Goal: Task Accomplishment & Management: Complete application form

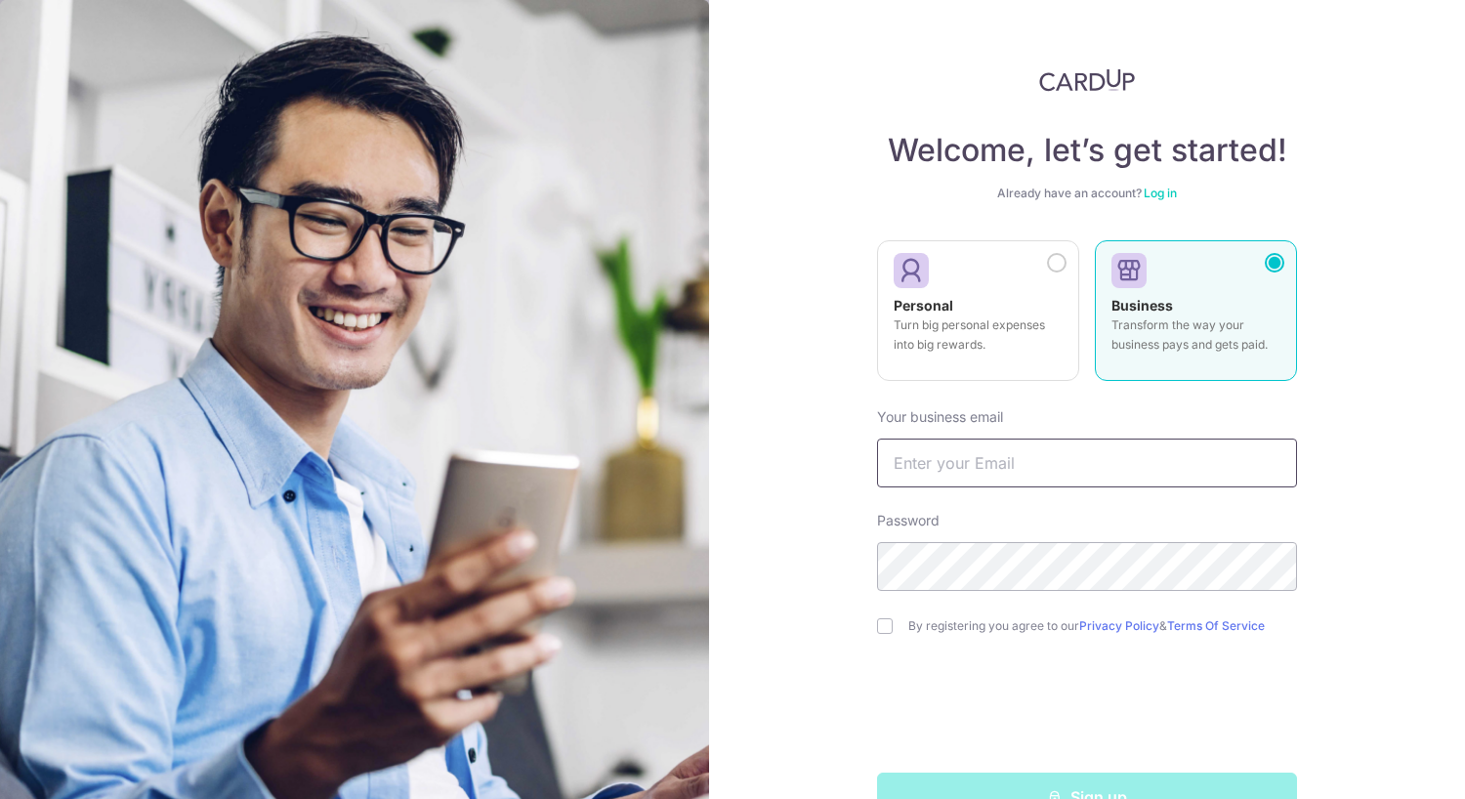
click at [951, 462] on input "text" at bounding box center [1087, 463] width 420 height 49
type input "sabrina.ng@artworks.com"
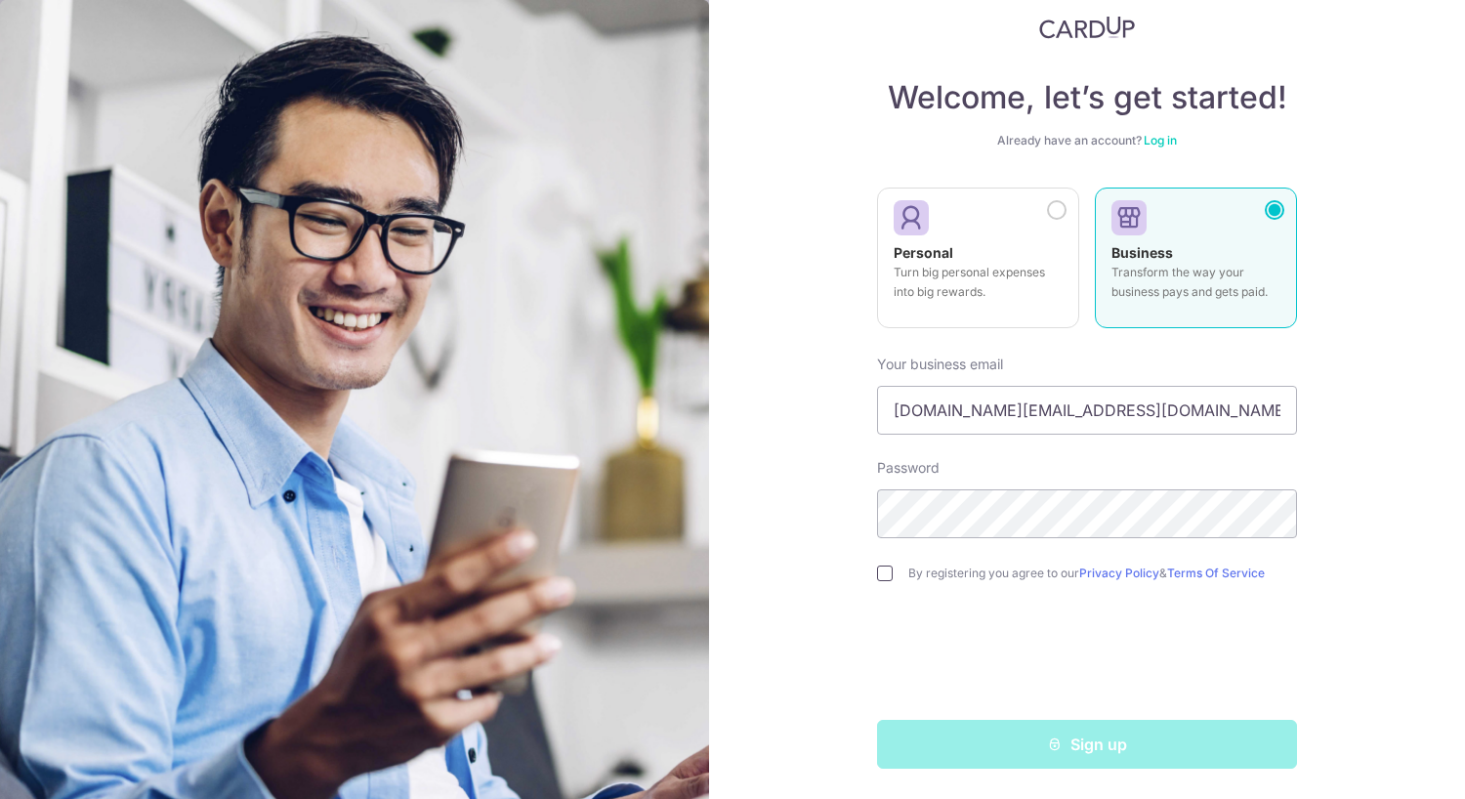
click at [885, 575] on input "checkbox" at bounding box center [885, 574] width 16 height 16
checkbox input "true"
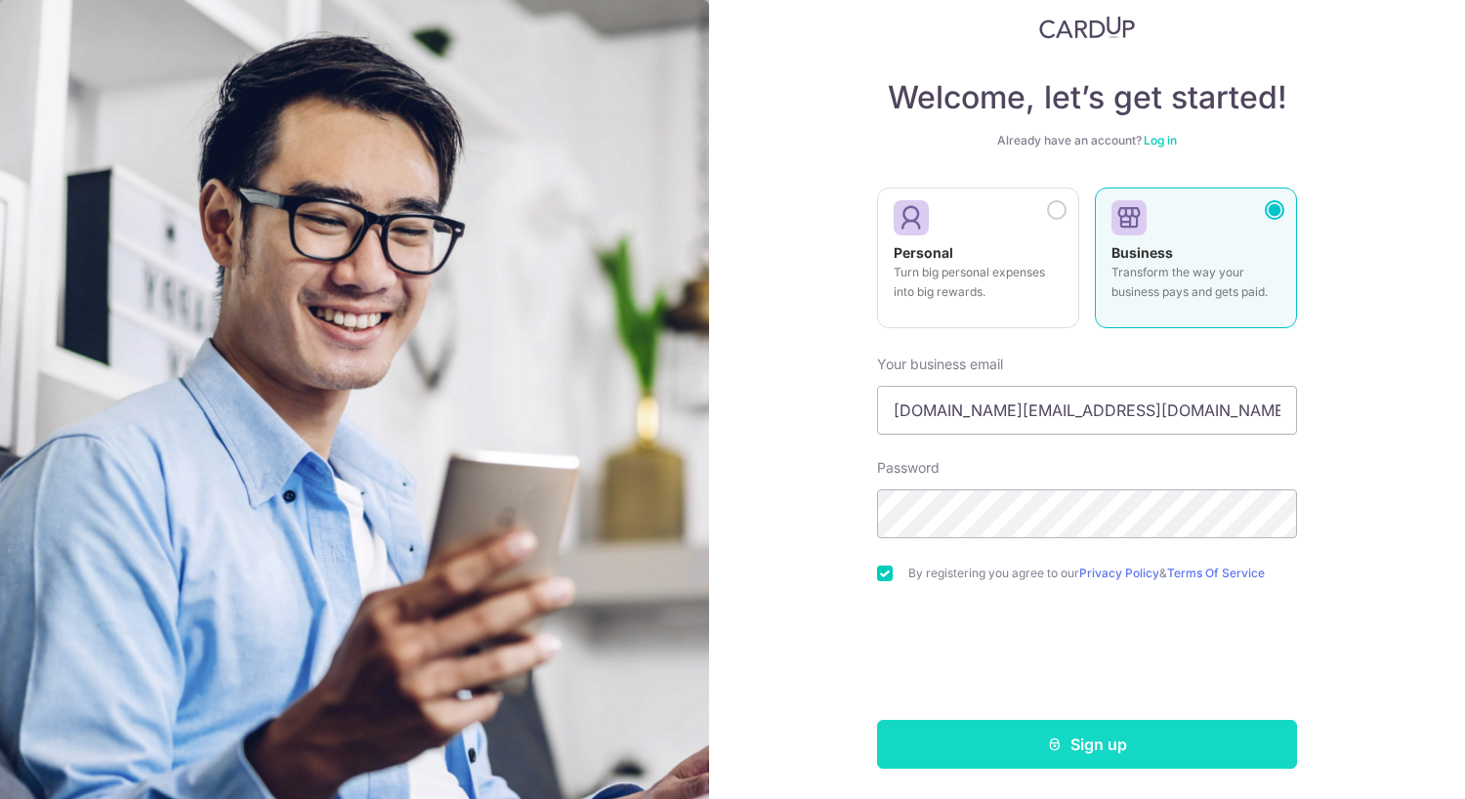
click at [1091, 735] on button "Sign up" at bounding box center [1087, 744] width 420 height 49
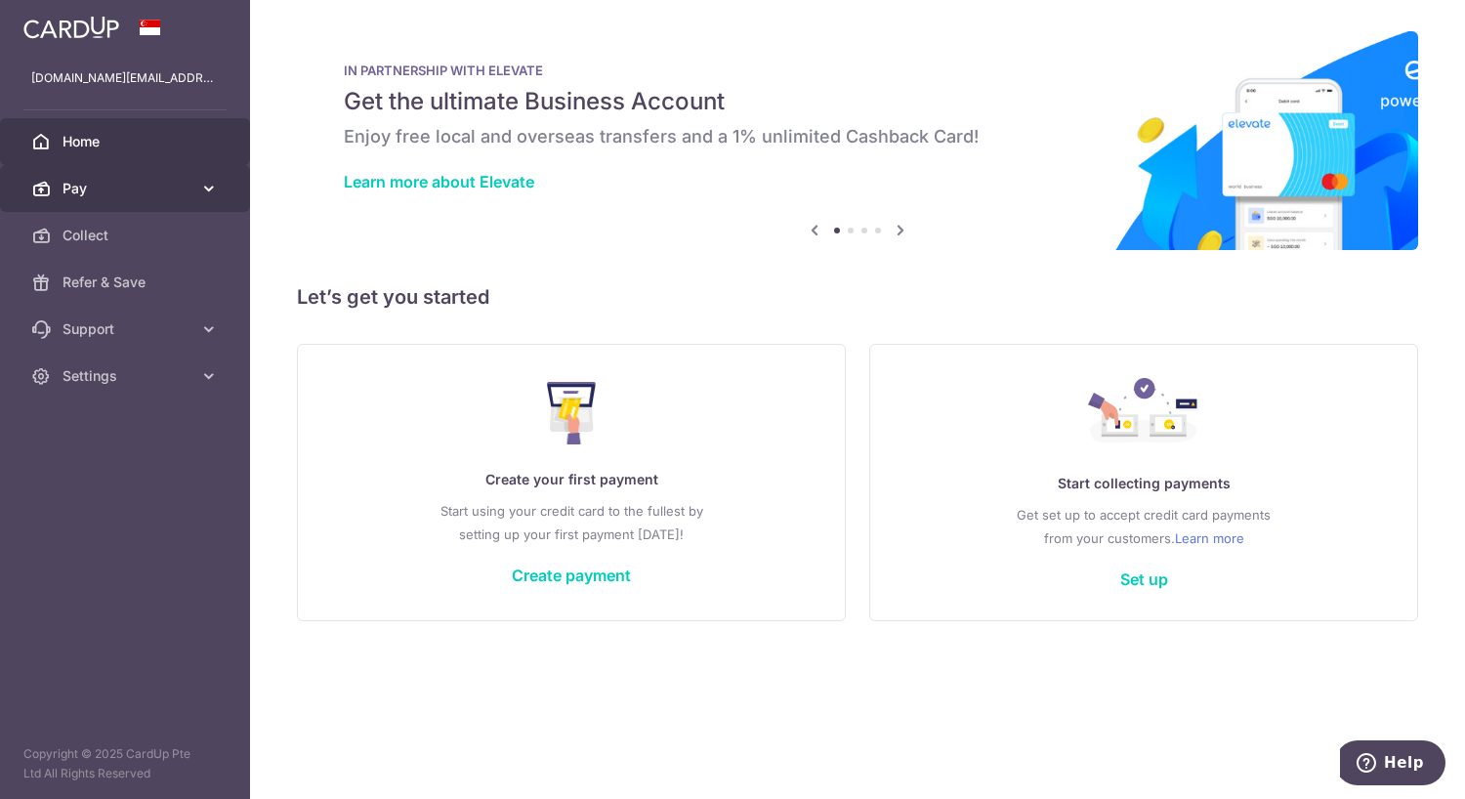
click at [199, 200] on link "Pay" at bounding box center [125, 188] width 250 height 47
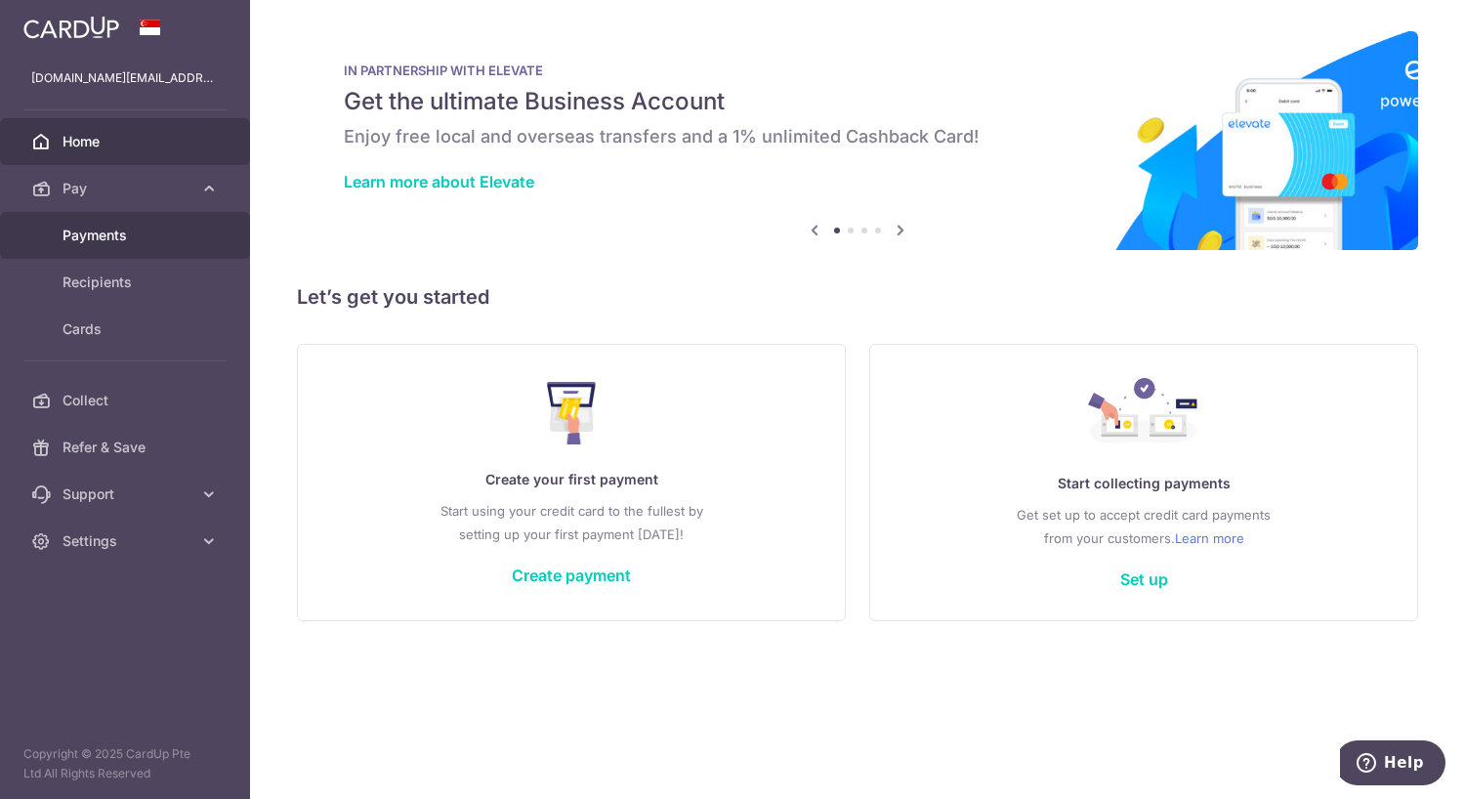
click at [165, 233] on span "Payments" at bounding box center [127, 236] width 129 height 20
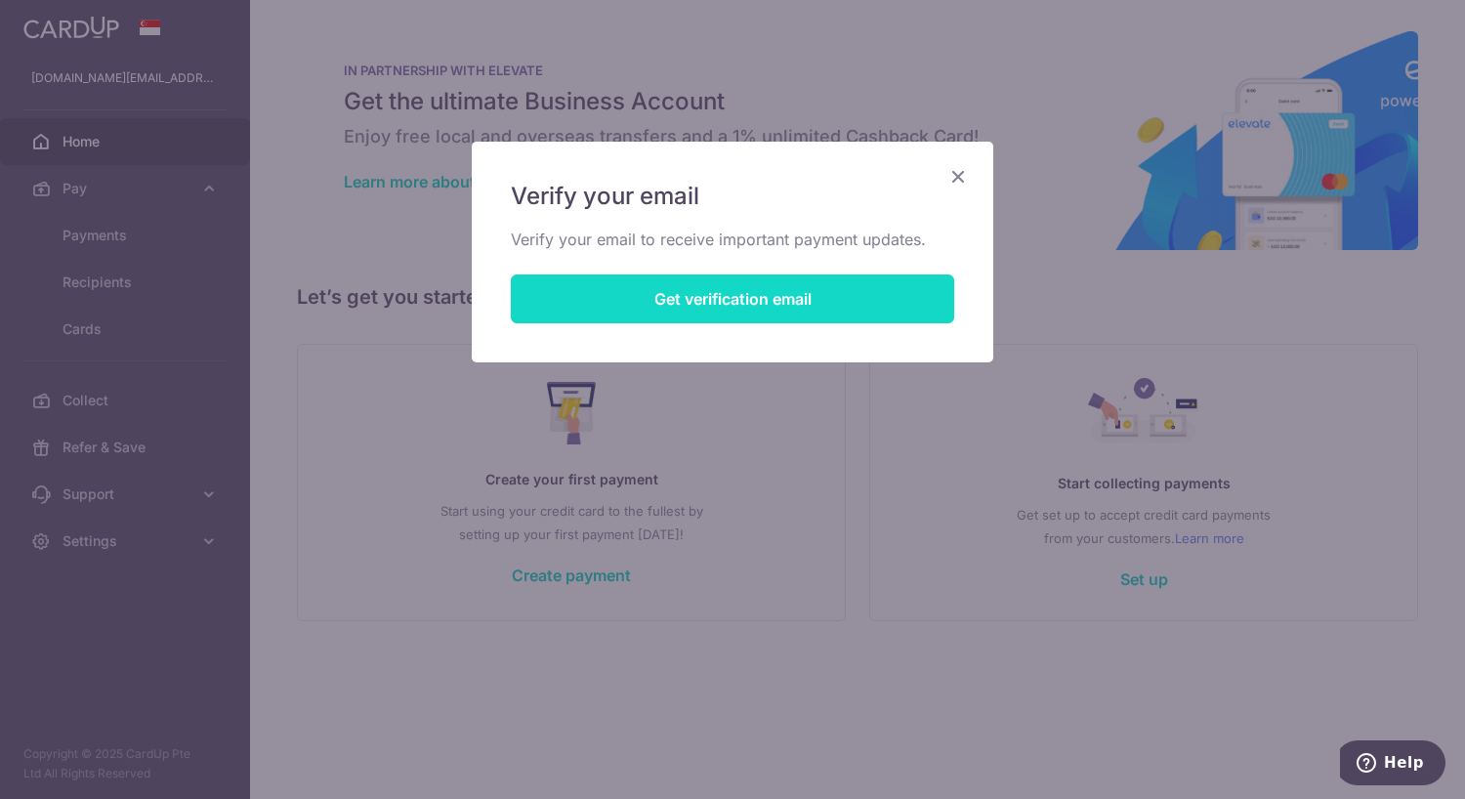
click at [670, 314] on button "Get verification email" at bounding box center [732, 298] width 443 height 49
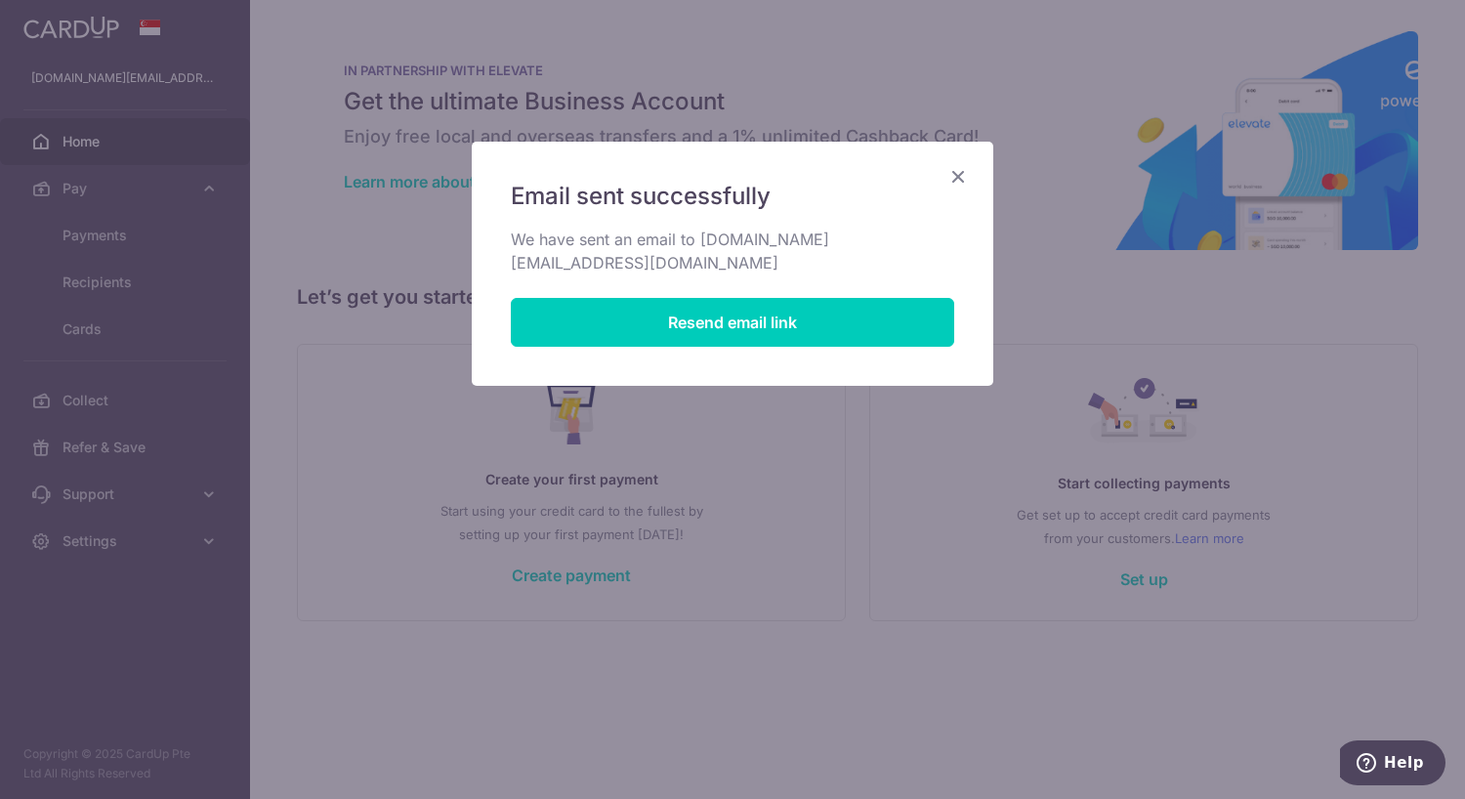
click at [962, 175] on icon "Close" at bounding box center [957, 176] width 23 height 24
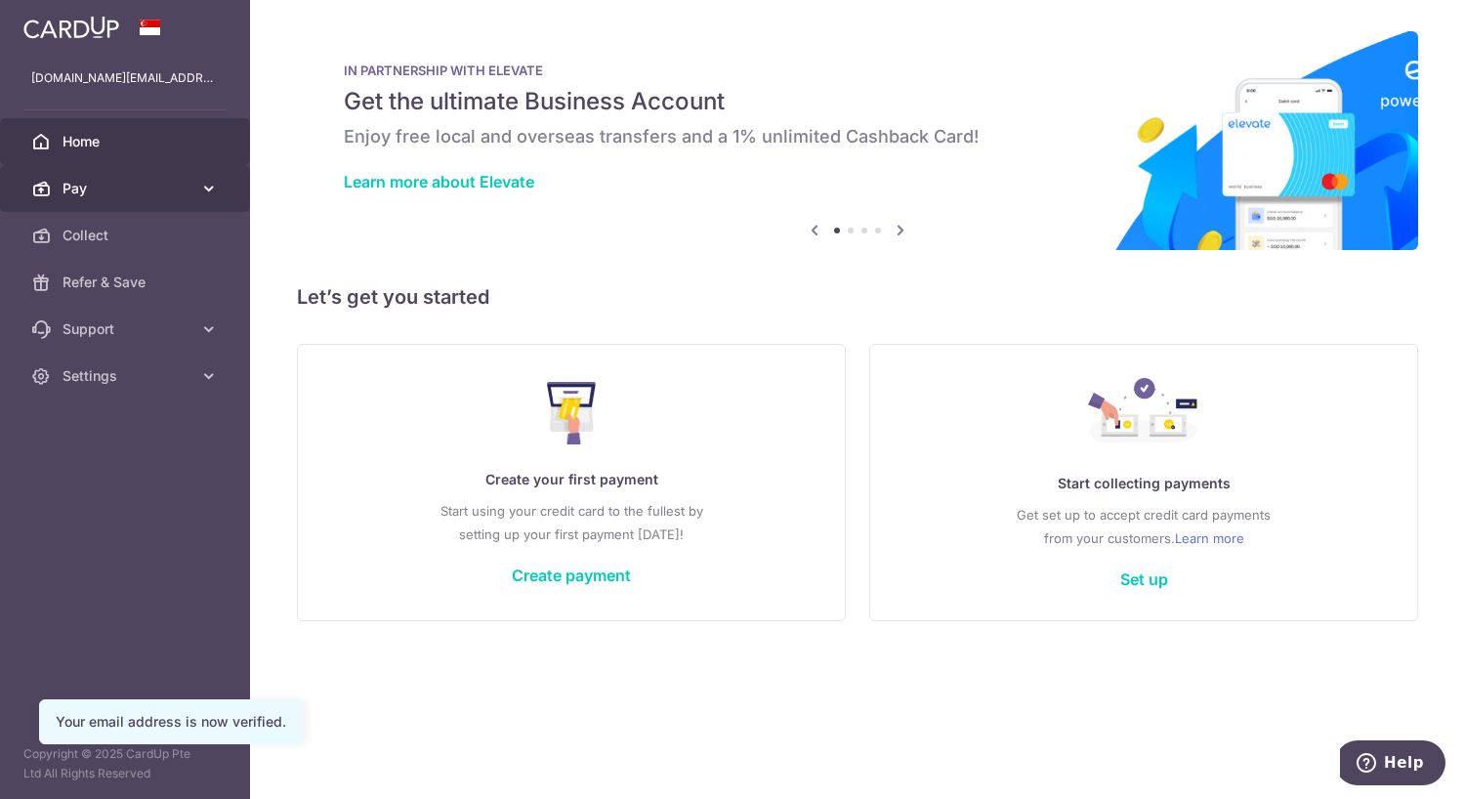
click at [134, 189] on span "Pay" at bounding box center [127, 189] width 129 height 20
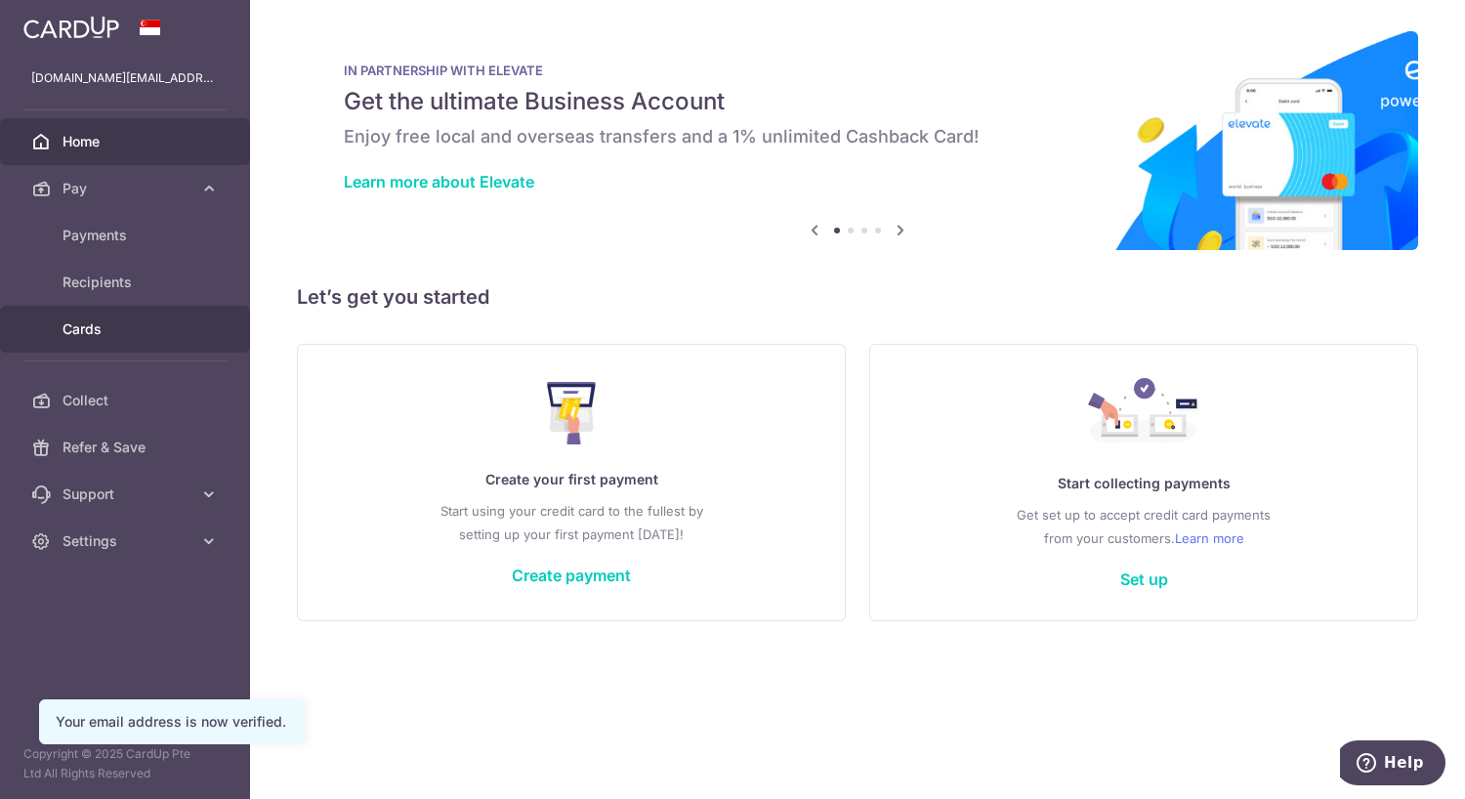
click at [96, 325] on span "Cards" at bounding box center [127, 329] width 129 height 20
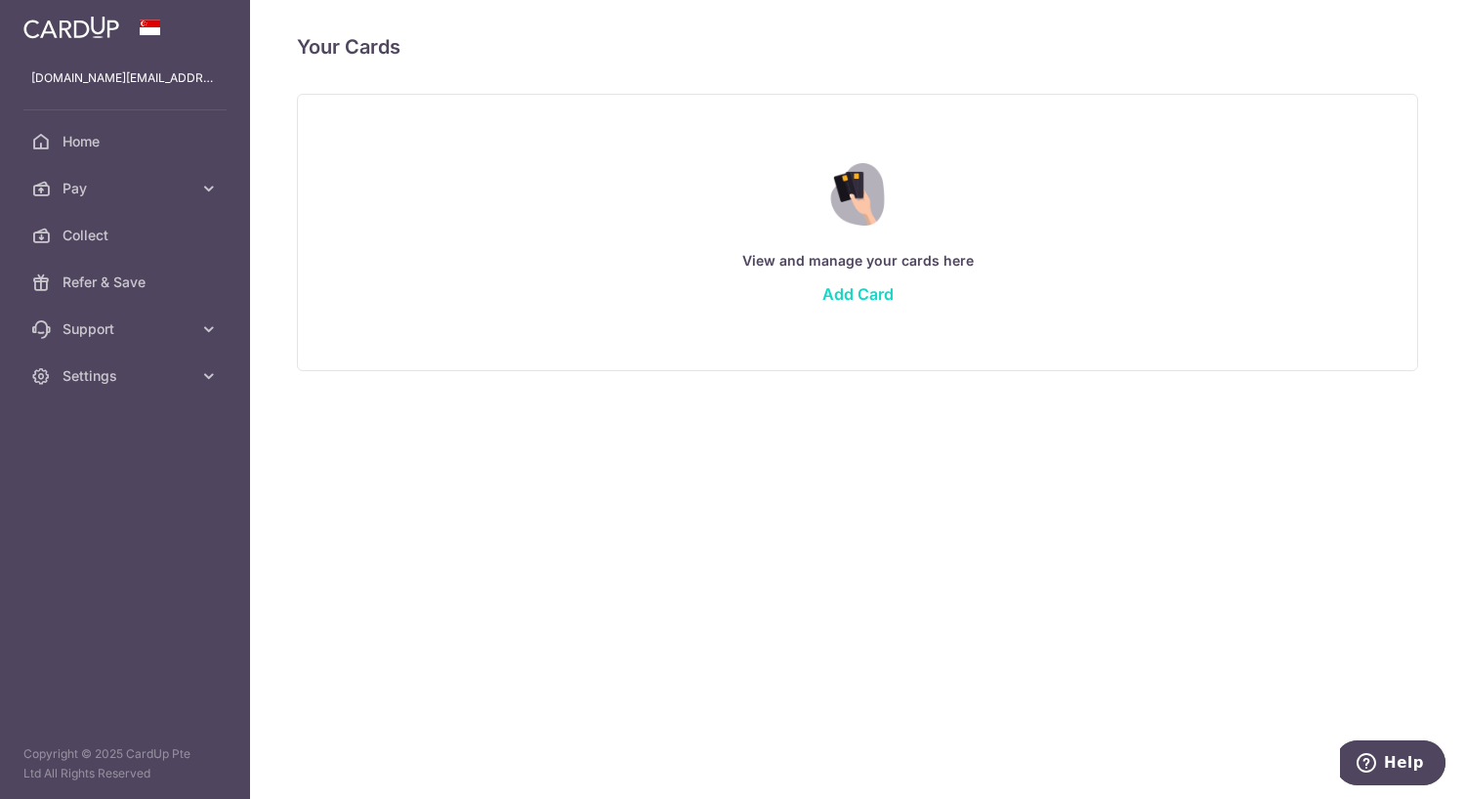
click at [865, 298] on link "Add Card" at bounding box center [857, 294] width 71 height 20
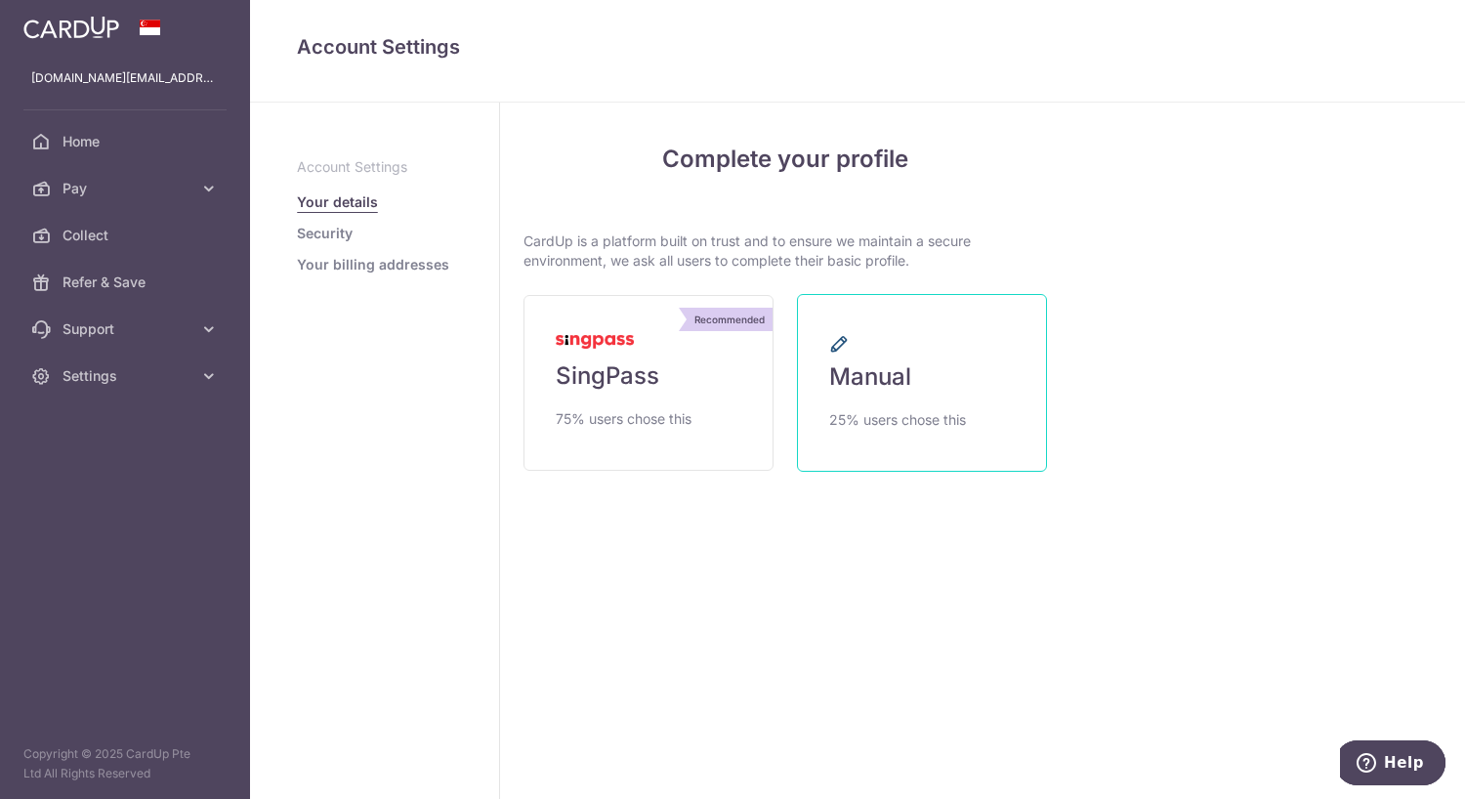
click at [892, 408] on span "25% users chose this" at bounding box center [897, 419] width 137 height 23
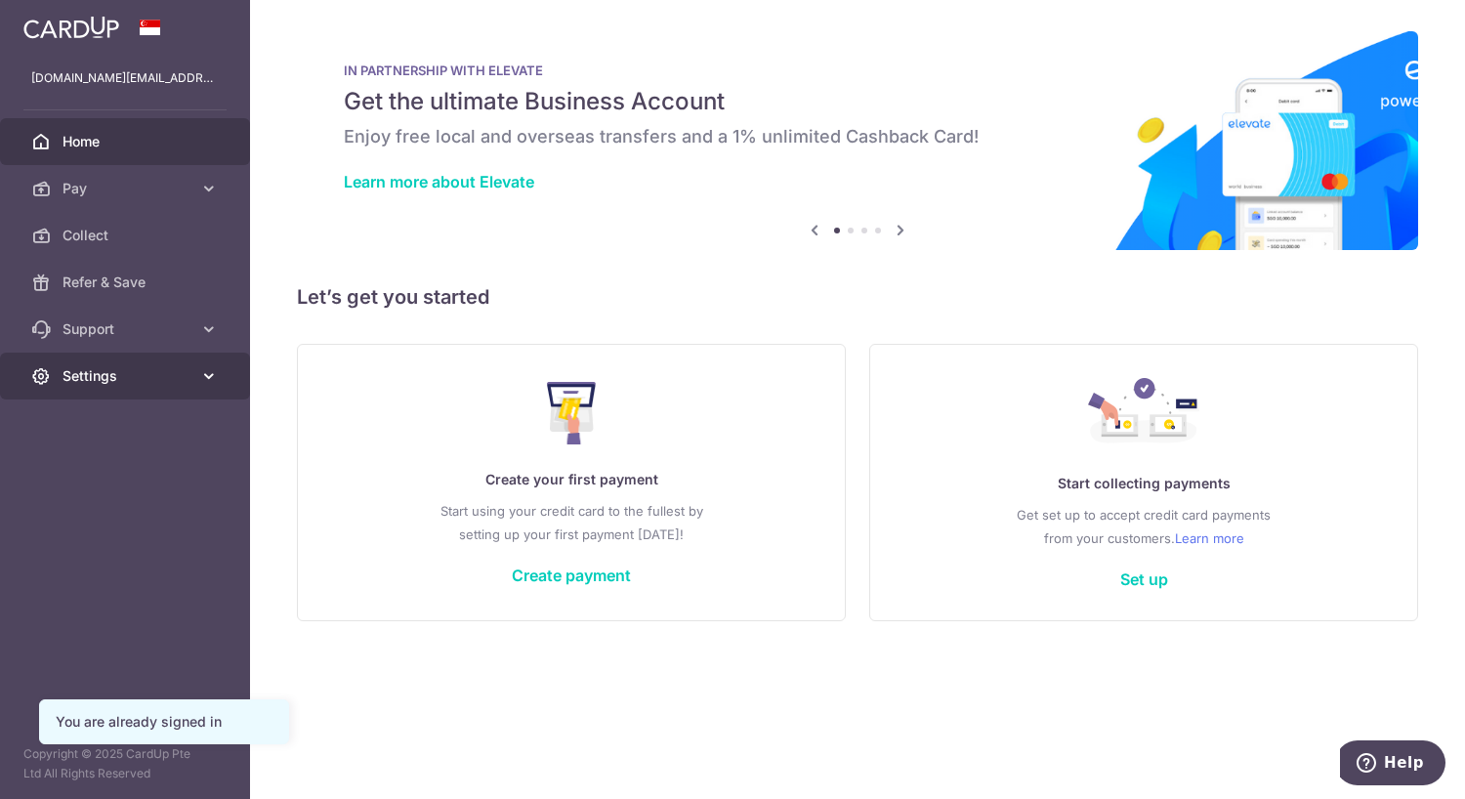
click at [150, 376] on span "Settings" at bounding box center [127, 376] width 129 height 20
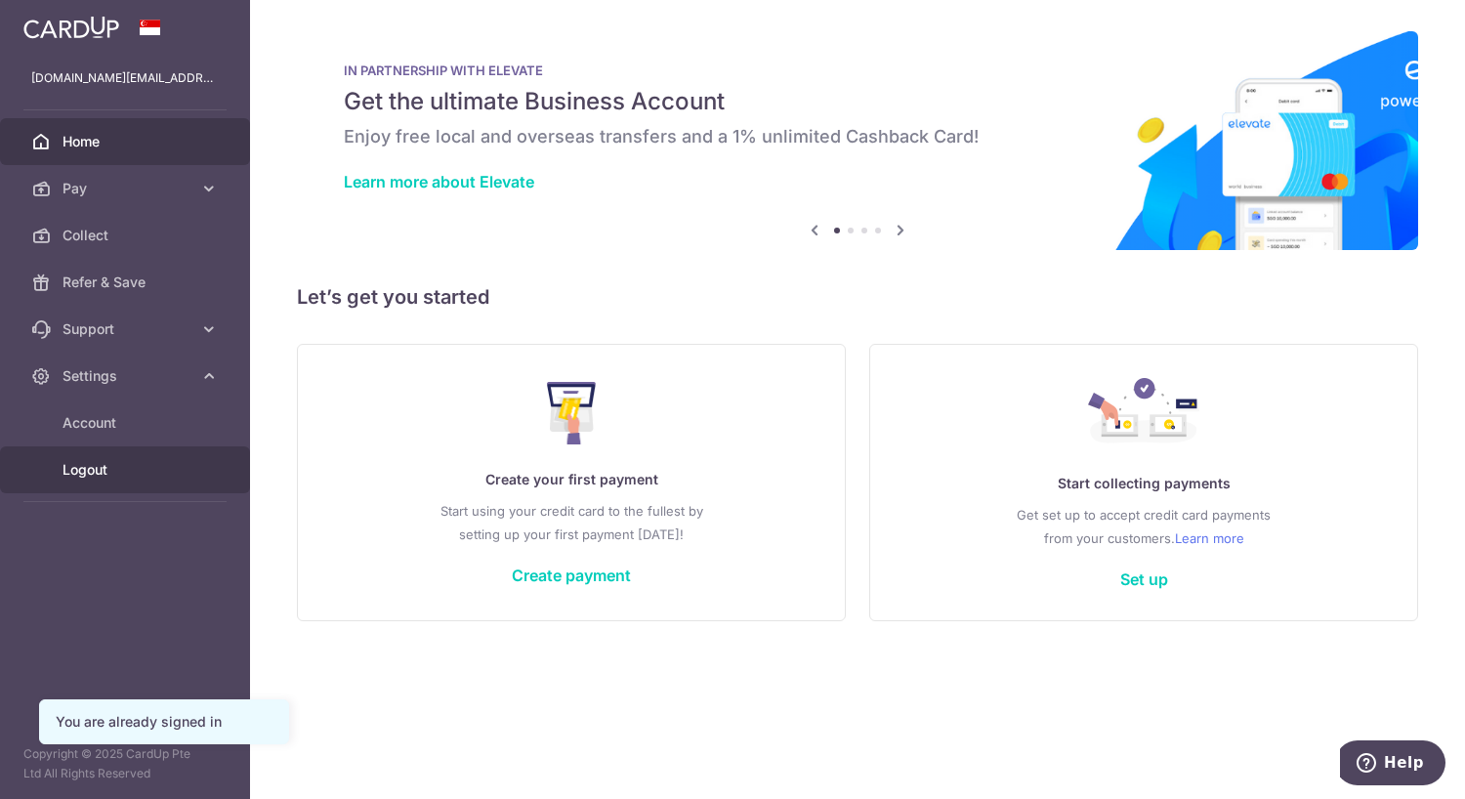
click at [107, 467] on span "Logout" at bounding box center [127, 470] width 129 height 20
